Goal: Information Seeking & Learning: Learn about a topic

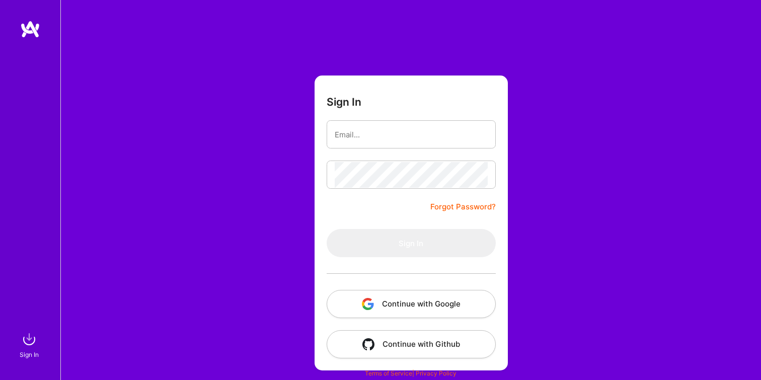
click at [452, 306] on button "Continue with Google" at bounding box center [411, 304] width 169 height 28
click at [178, 116] on div "Sign In Forgot Password? Sign In Continue with Google Continue with Github" at bounding box center [410, 190] width 700 height 380
click at [370, 309] on img "button" at bounding box center [368, 304] width 12 height 12
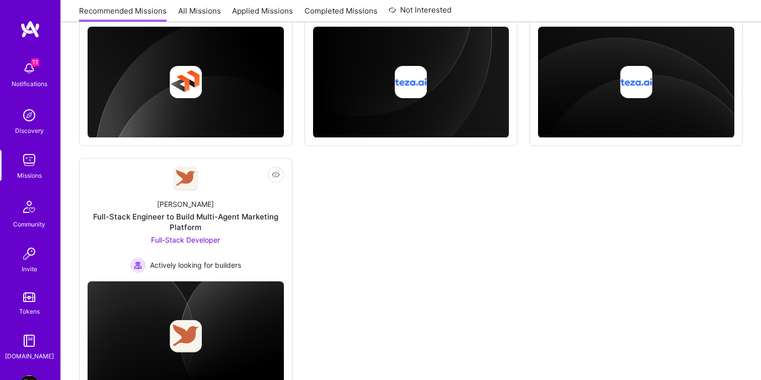
scroll to position [558, 0]
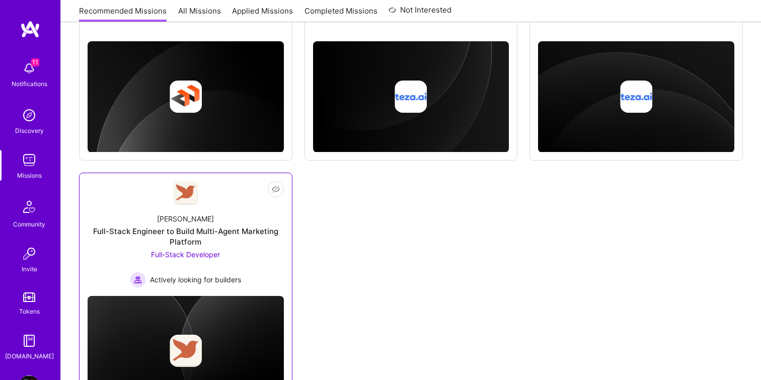
click at [246, 224] on div "Robynn AI Full-Stack Engineer to Build Multi-Agent Marketing Platform Full-Stac…" at bounding box center [186, 246] width 196 height 83
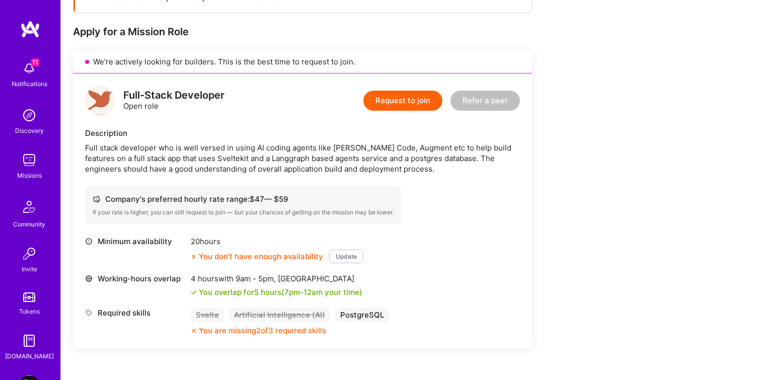
scroll to position [187, 0]
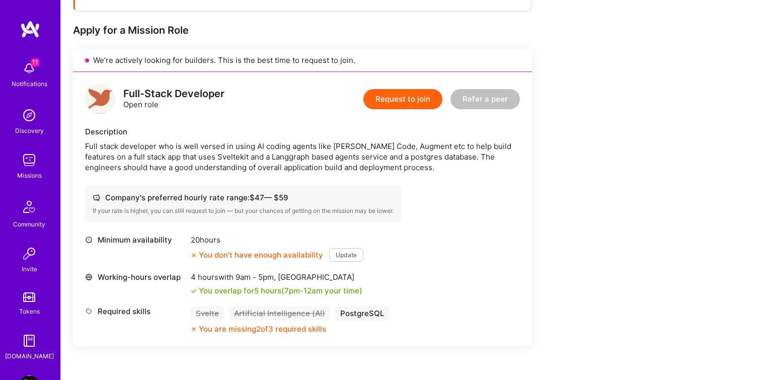
click at [333, 177] on div "Full-Stack Developer Open role Request to join Refer a peer Description Full st…" at bounding box center [302, 209] width 459 height 274
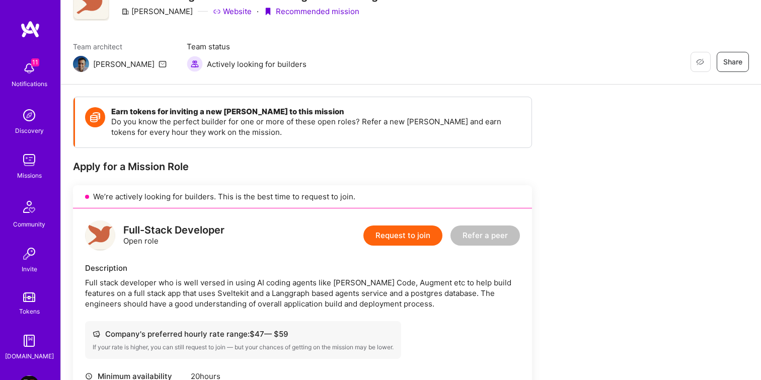
scroll to position [0, 0]
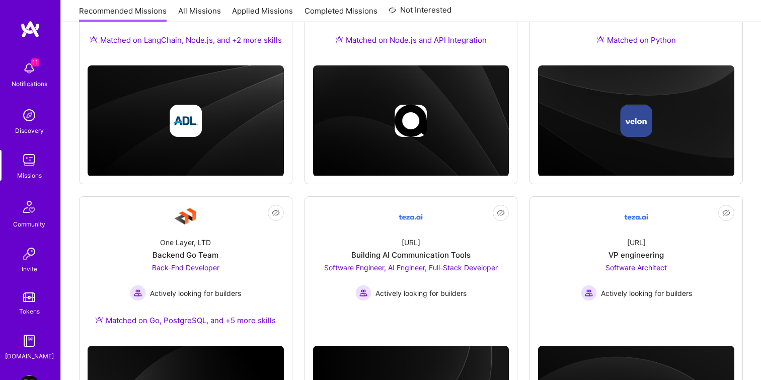
scroll to position [249, 0]
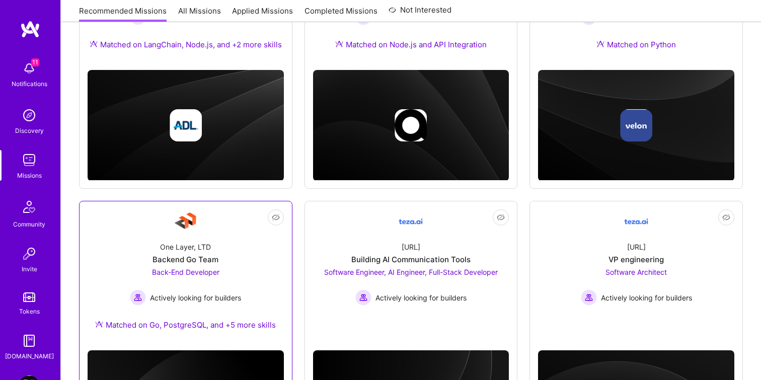
click at [223, 227] on link "Not Interested One Layer, LTD Backend Go Team Back-End Developer Actively looki…" at bounding box center [186, 275] width 196 height 133
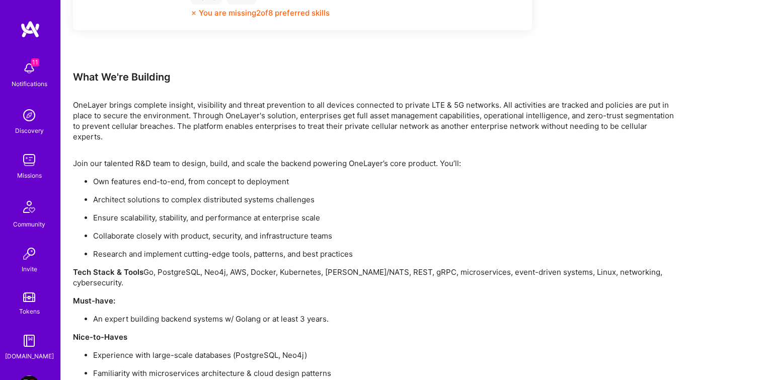
scroll to position [690, 0]
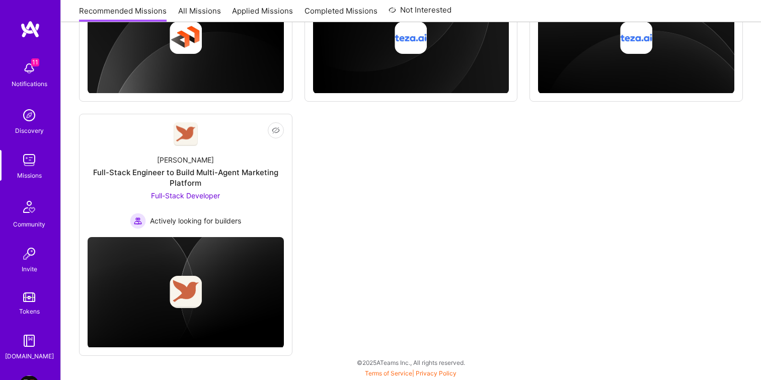
scroll to position [249, 0]
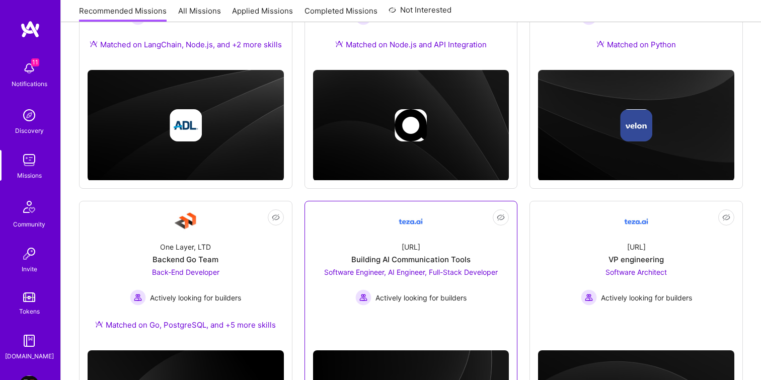
click at [448, 230] on link "Not Interested teza.ai Building AI Communication Tools Software Engineer, AI En…" at bounding box center [411, 270] width 196 height 122
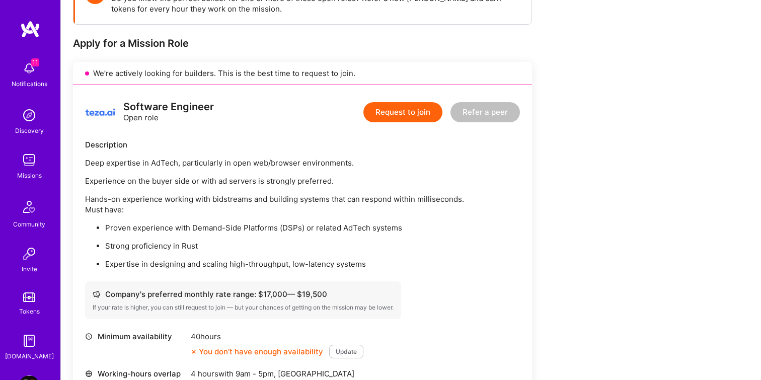
scroll to position [171, 0]
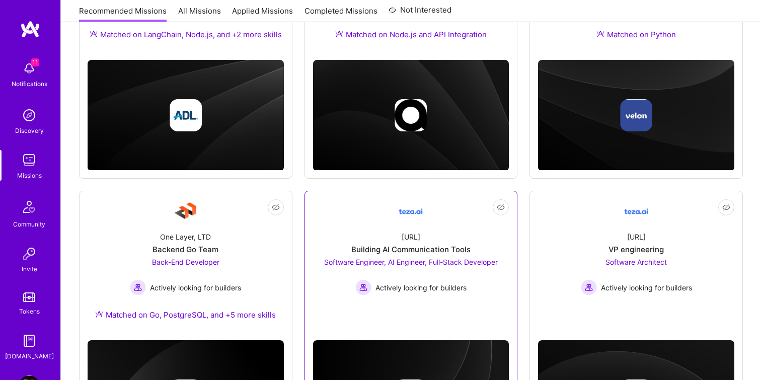
scroll to position [296, 0]
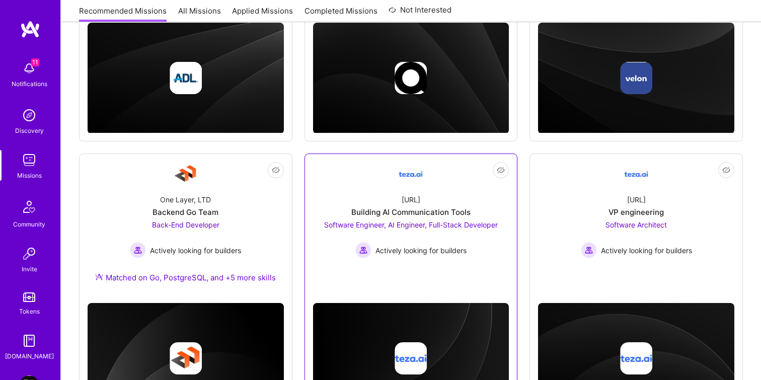
click at [428, 200] on div "teza.ai Building AI Communication Tools Software Engineer, AI Engineer, Full-St…" at bounding box center [411, 222] width 196 height 72
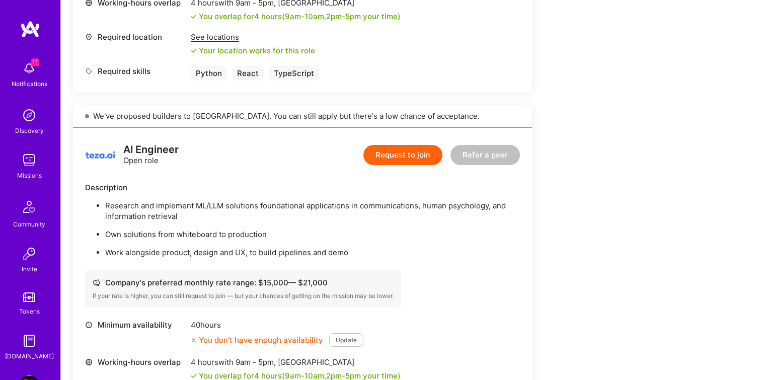
scroll to position [1095, 0]
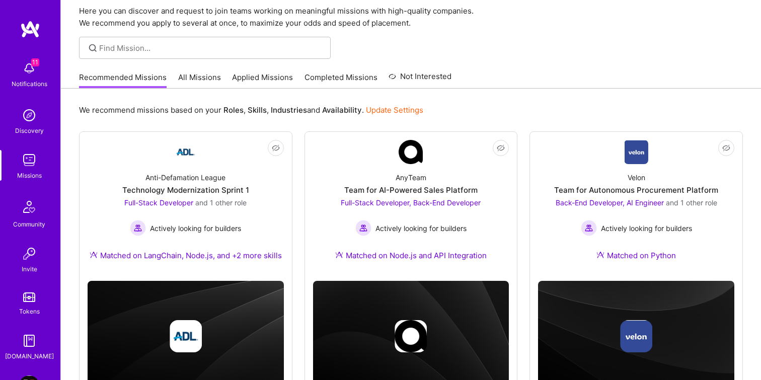
scroll to position [35, 0]
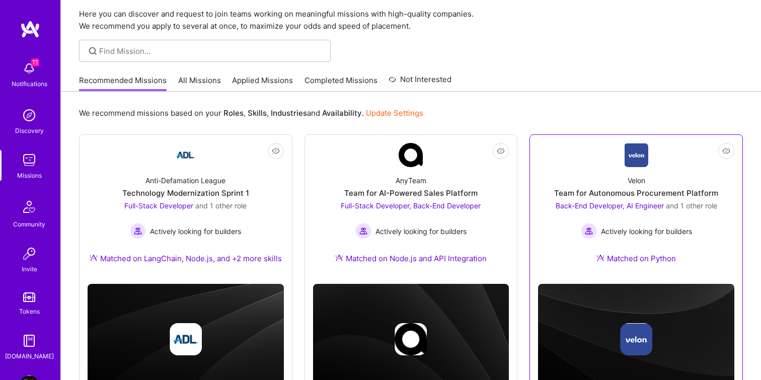
click at [573, 150] on link "Not Interested Velon Team for Autonomous Procurement Platform Back-End Develope…" at bounding box center [636, 209] width 196 height 133
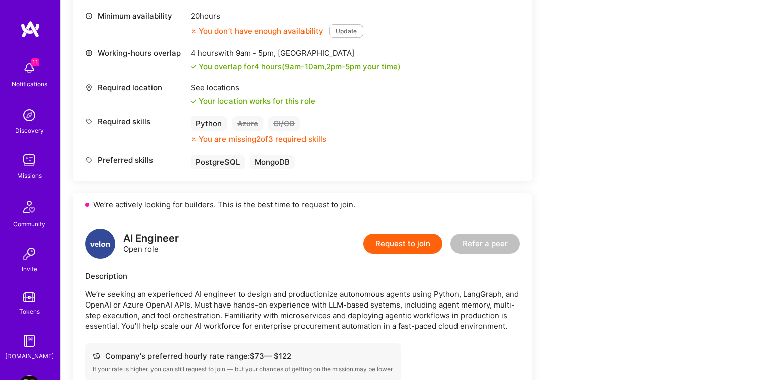
scroll to position [1272, 0]
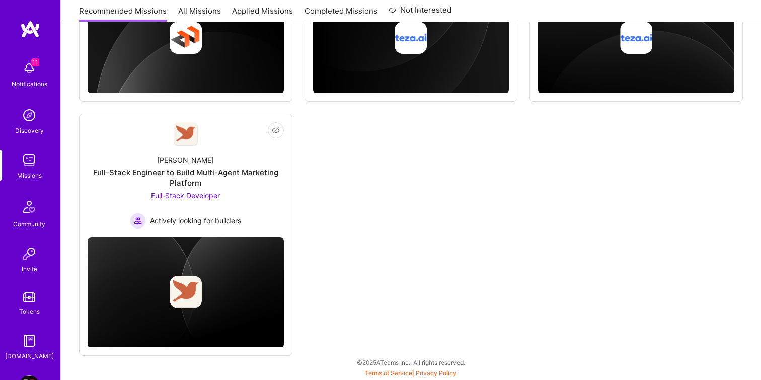
scroll to position [35, 0]
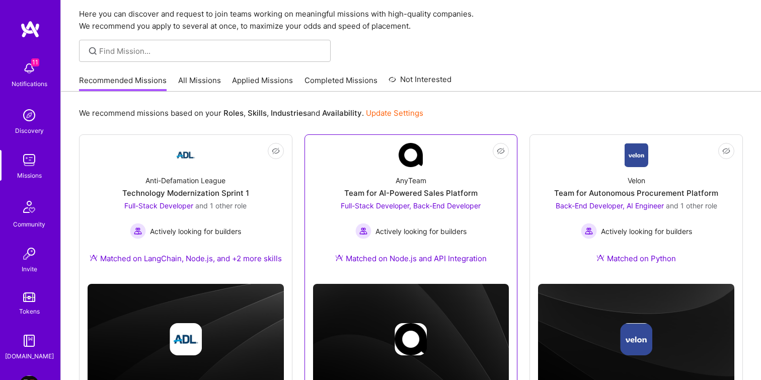
click at [343, 153] on link "Not Interested AnyTeam Team for AI-Powered Sales Platform Full-Stack Developer,…" at bounding box center [411, 209] width 196 height 133
